Goal: Communication & Community: Participate in discussion

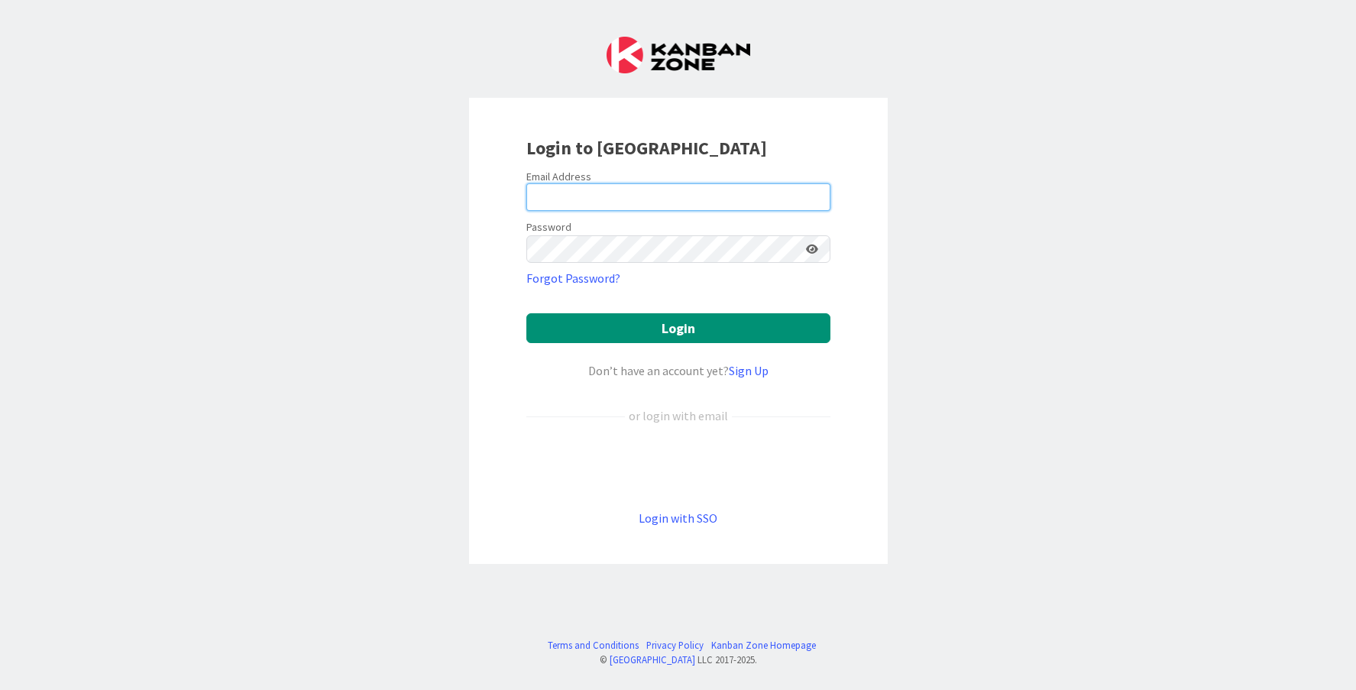
click at [739, 199] on input "email" at bounding box center [679, 197] width 304 height 28
type input "[EMAIL_ADDRESS][DOMAIN_NAME]"
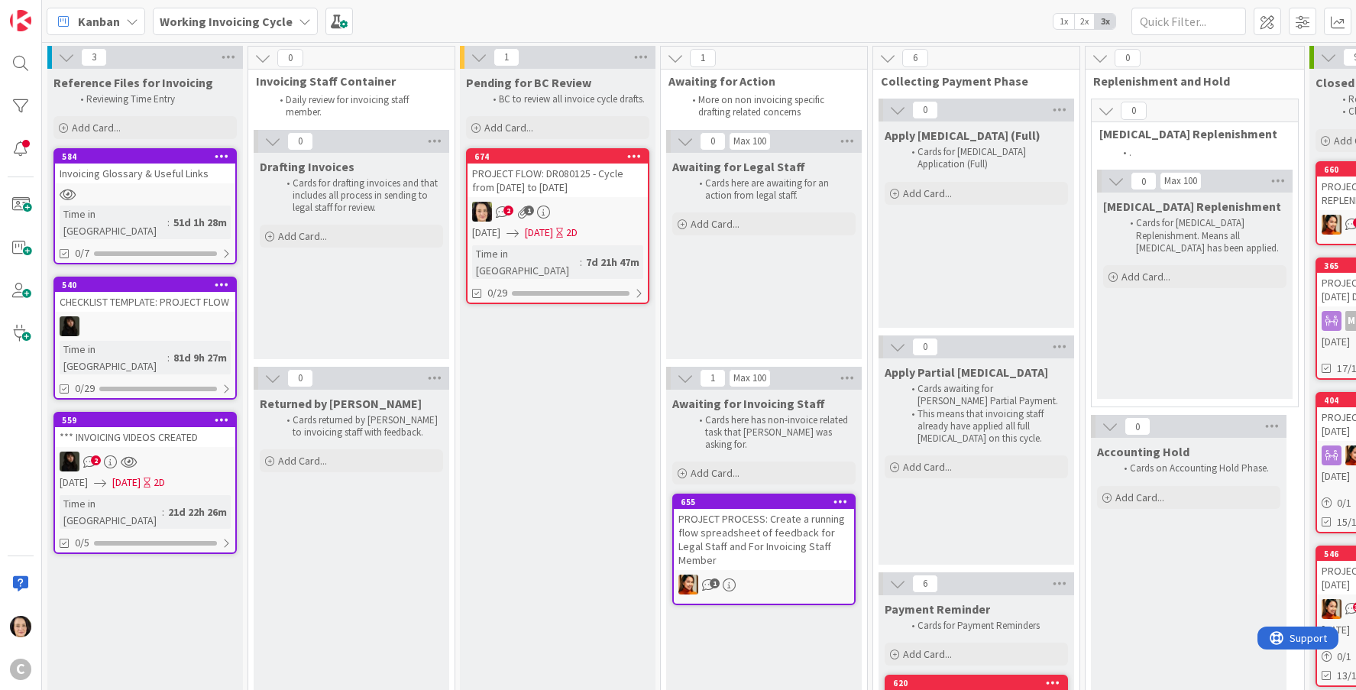
click at [567, 169] on div "PROJECT FLOW: DR080125 - Cycle from [DATE] to [DATE]" at bounding box center [558, 181] width 180 height 34
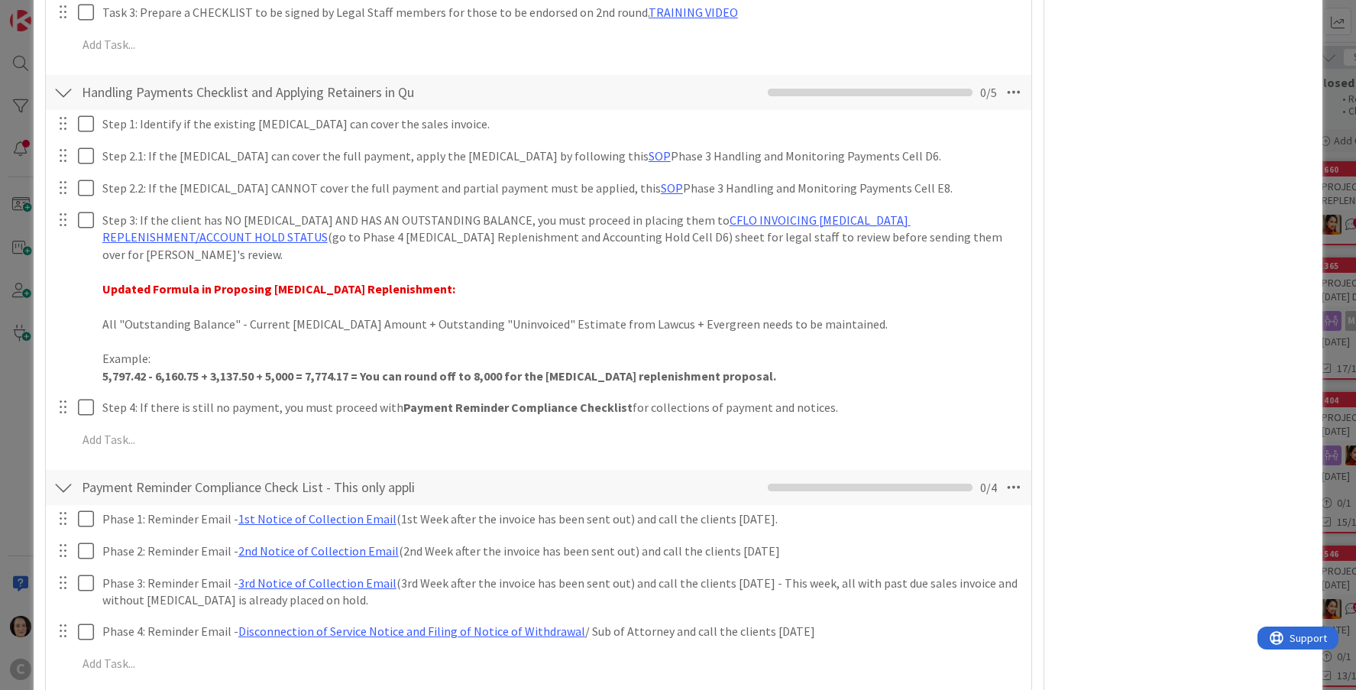
scroll to position [2024, 0]
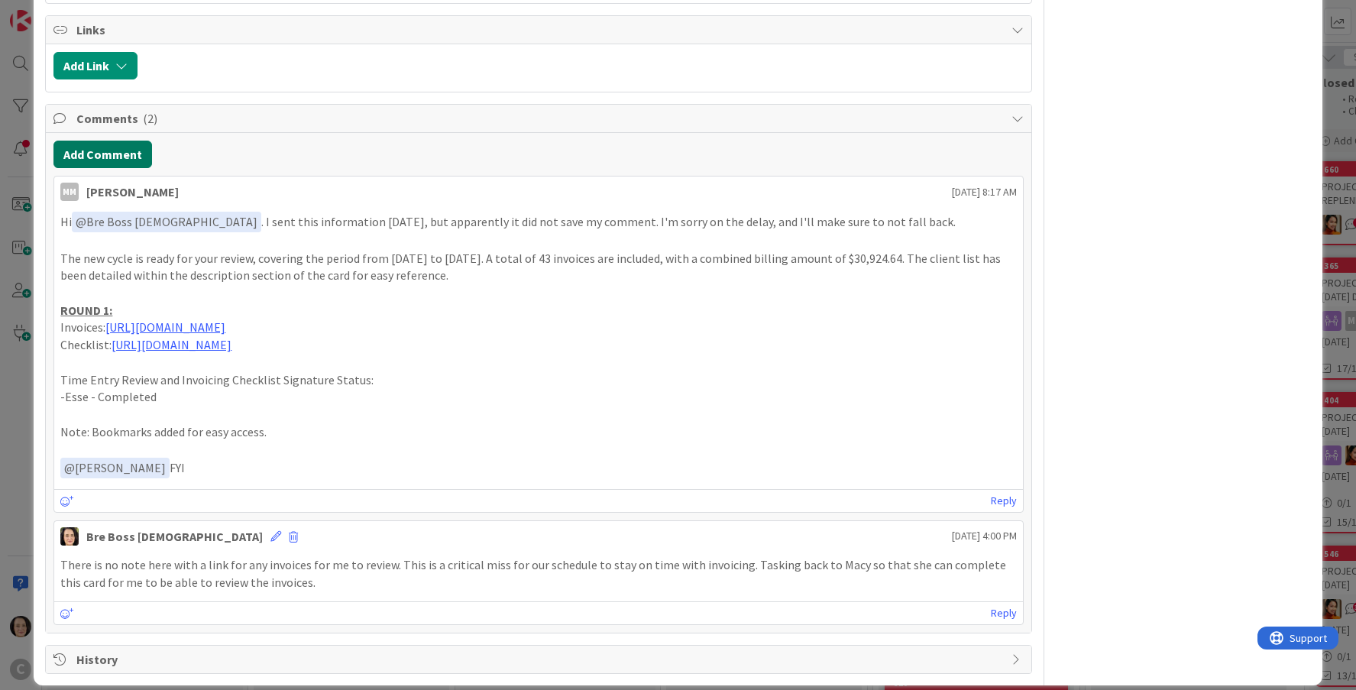
click at [118, 141] on button "Add Comment" at bounding box center [102, 155] width 99 height 28
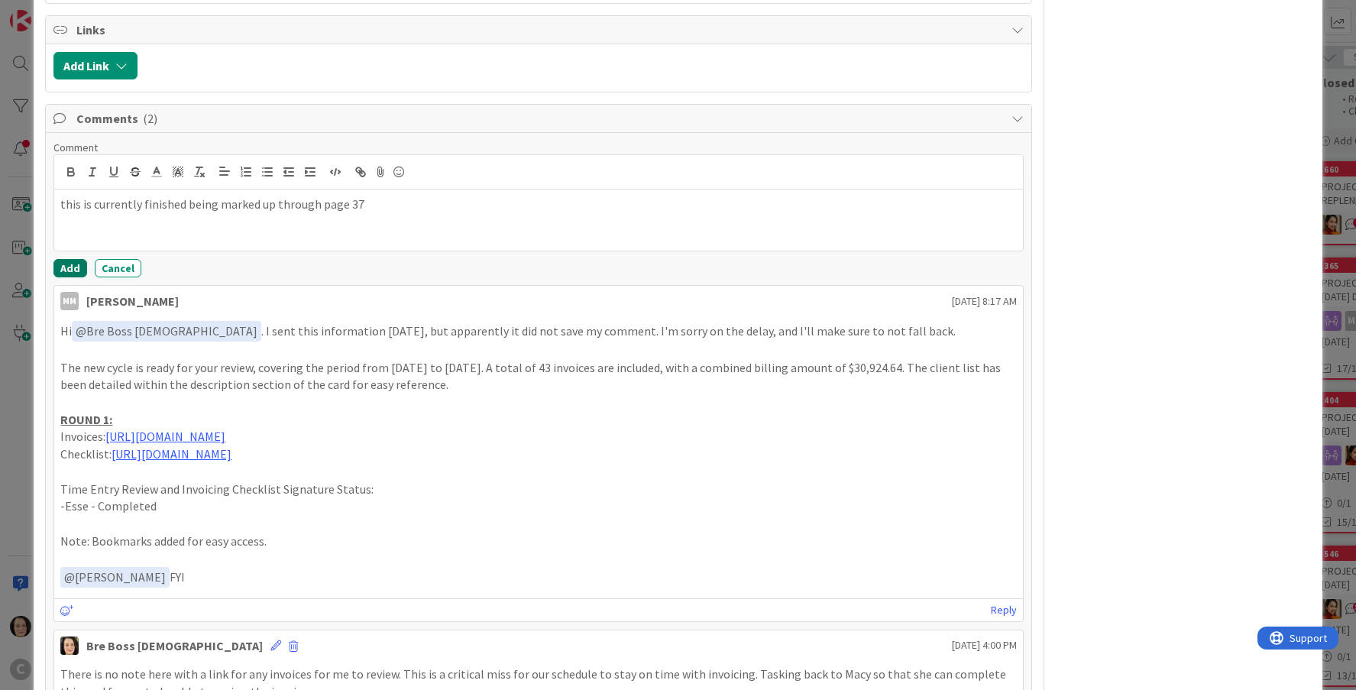
click at [68, 259] on button "Add" at bounding box center [70, 268] width 34 height 18
